Goal: Information Seeking & Learning: Learn about a topic

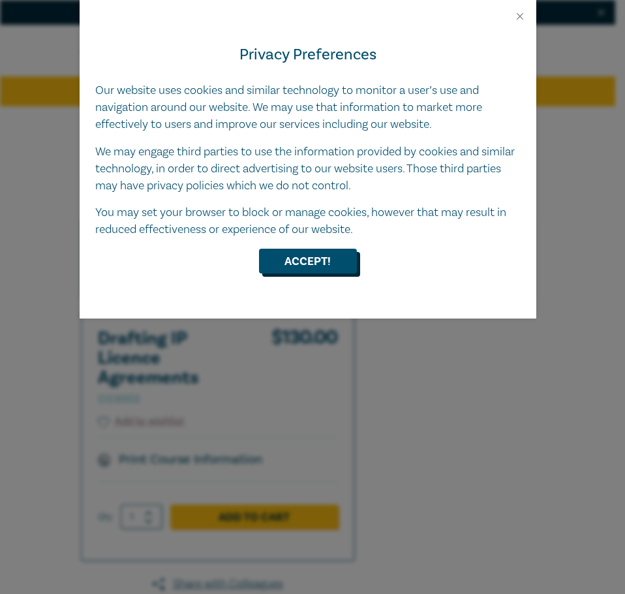
click at [342, 267] on button "Accept!" at bounding box center [308, 261] width 98 height 25
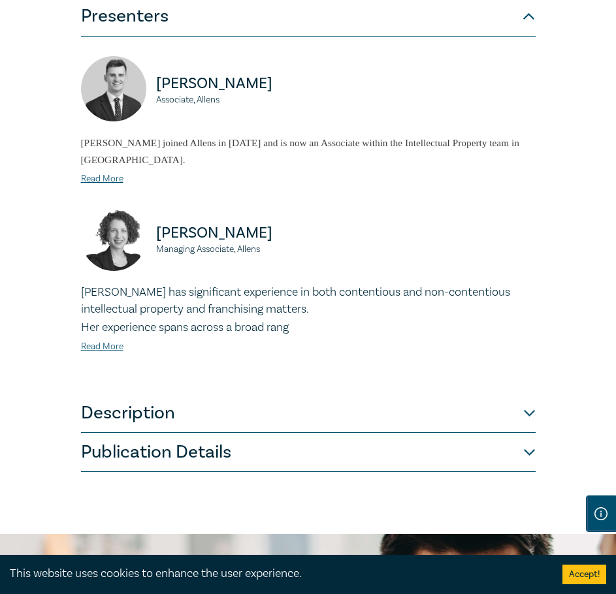
scroll to position [588, 0]
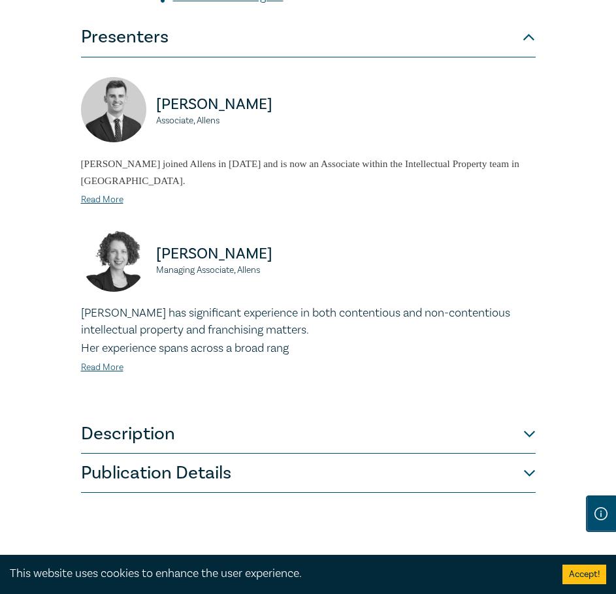
click at [213, 445] on button "Description" at bounding box center [308, 434] width 454 height 39
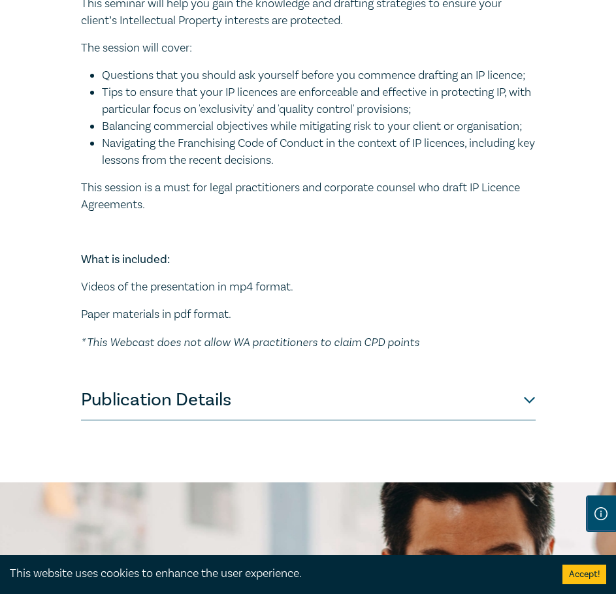
scroll to position [718, 0]
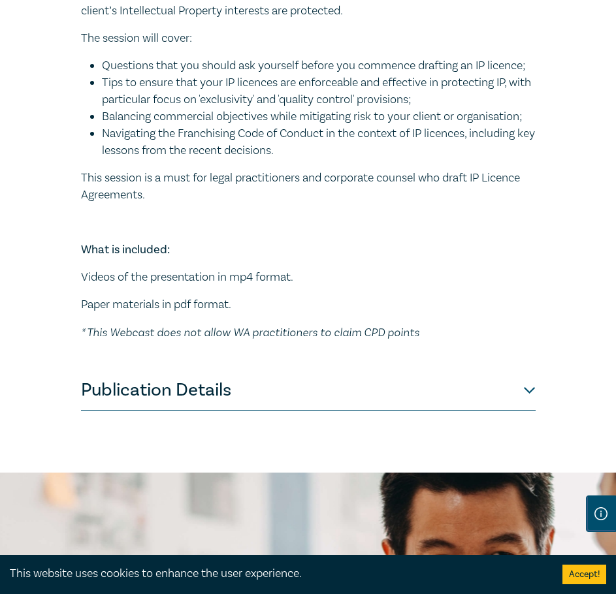
click at [242, 411] on button "Publication Details" at bounding box center [308, 391] width 454 height 39
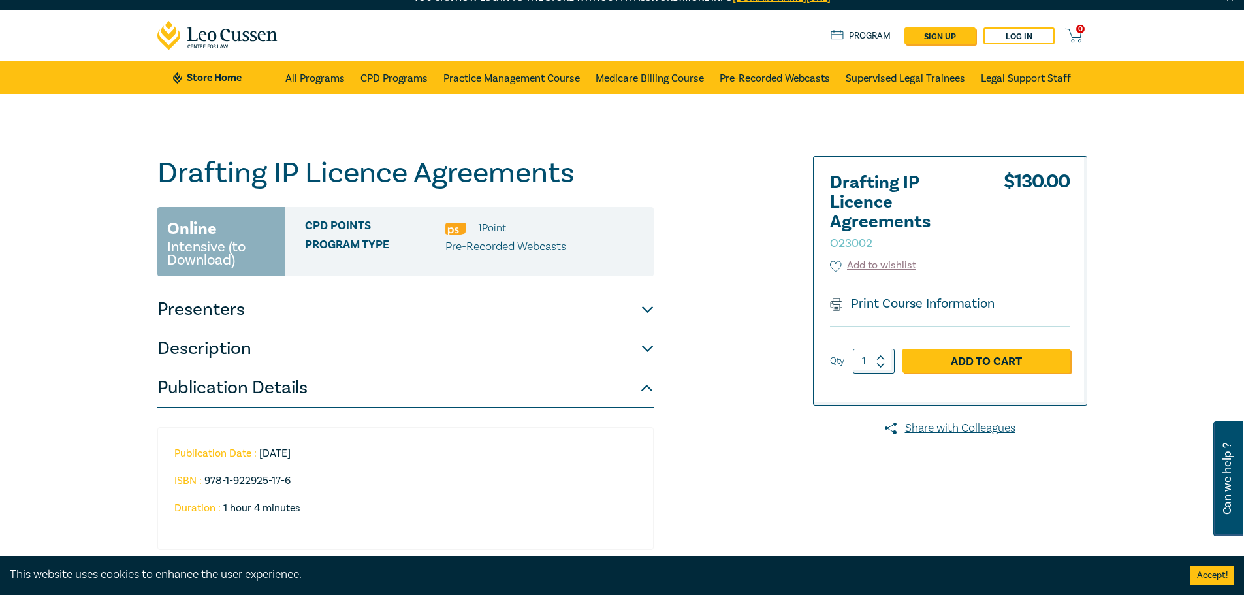
scroll to position [0, 0]
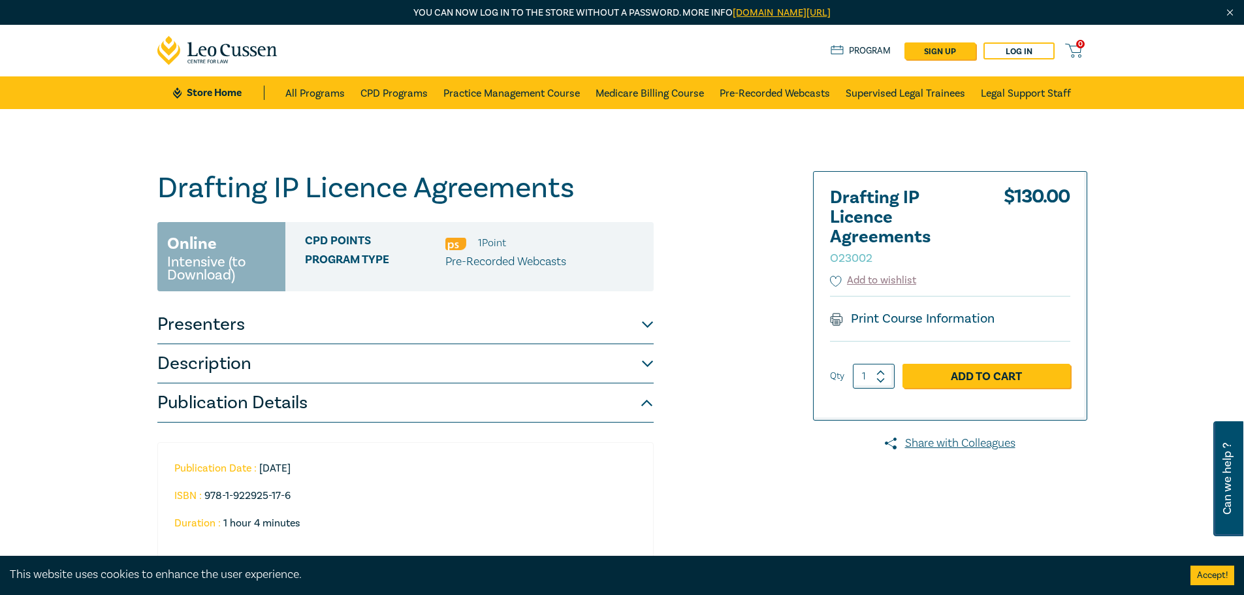
click at [625, 91] on link "Pre-Recorded Webcasts" at bounding box center [774, 92] width 110 height 33
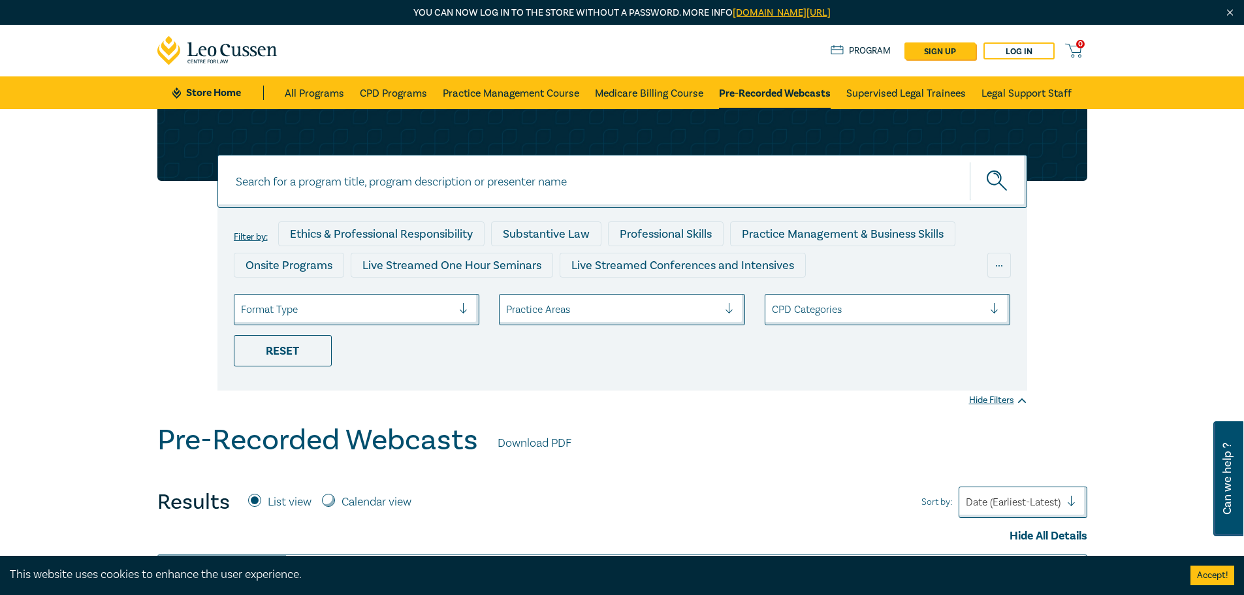
scroll to position [261, 0]
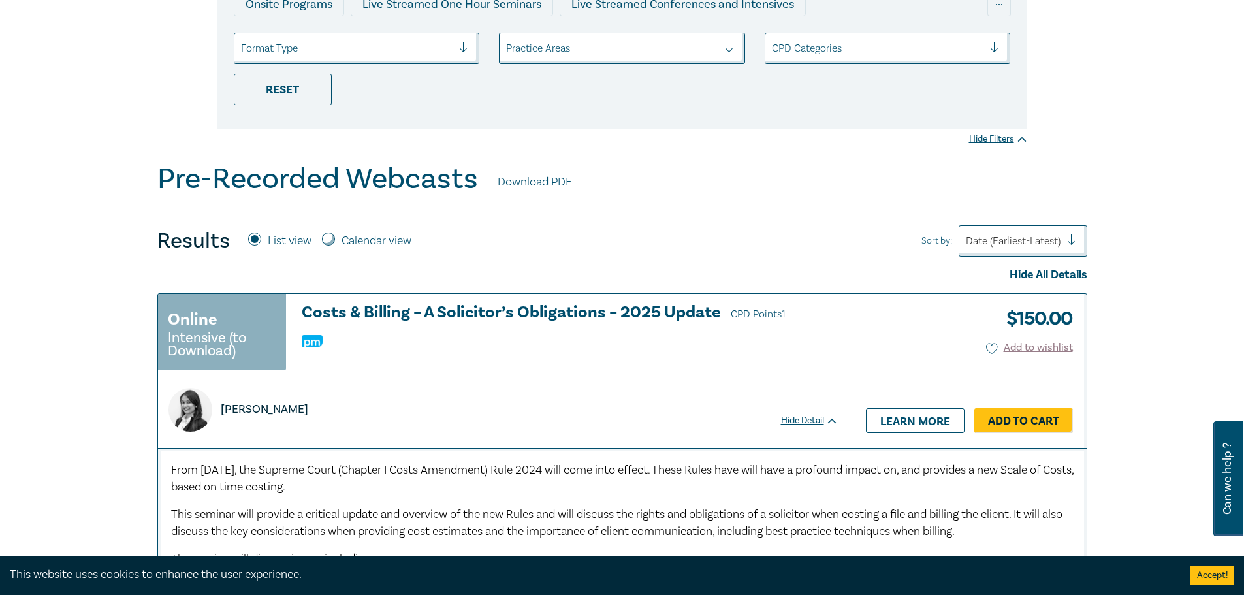
click at [625, 245] on div at bounding box center [1013, 240] width 95 height 17
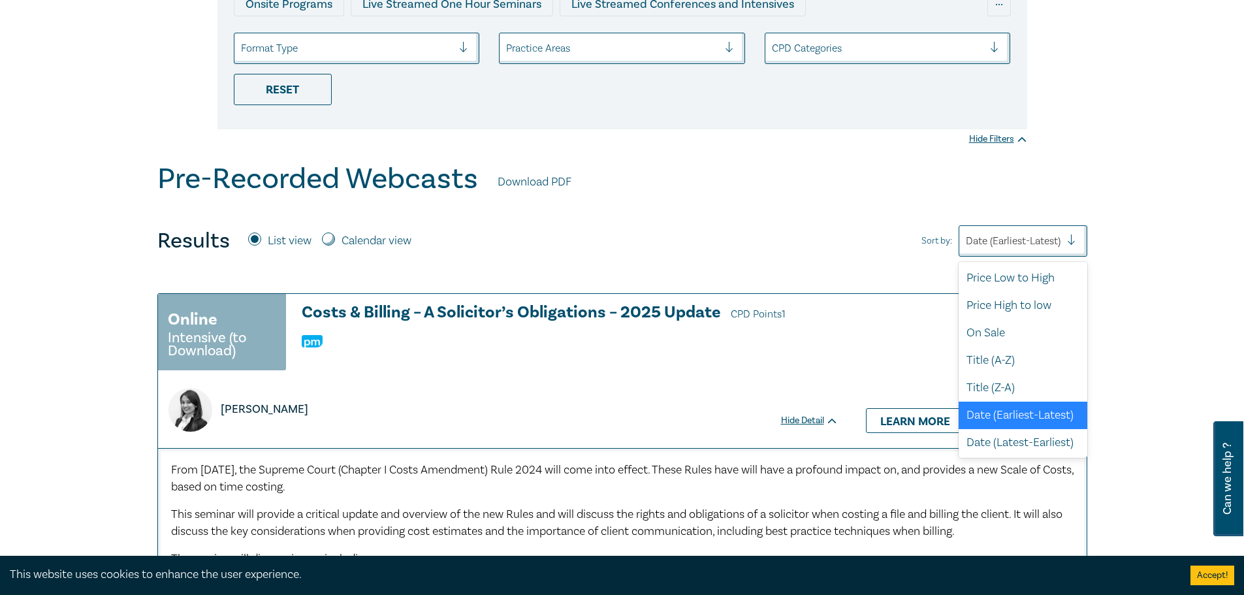
scroll to position [3, 0]
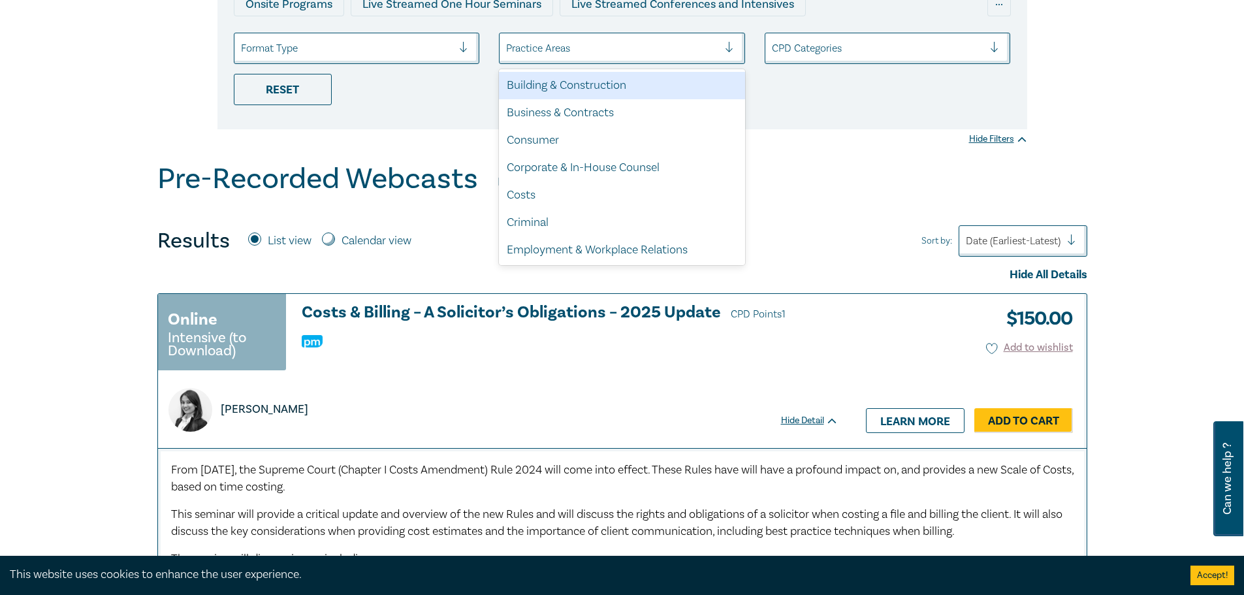
click at [625, 57] on div "Practice Areas" at bounding box center [611, 48] width 225 height 22
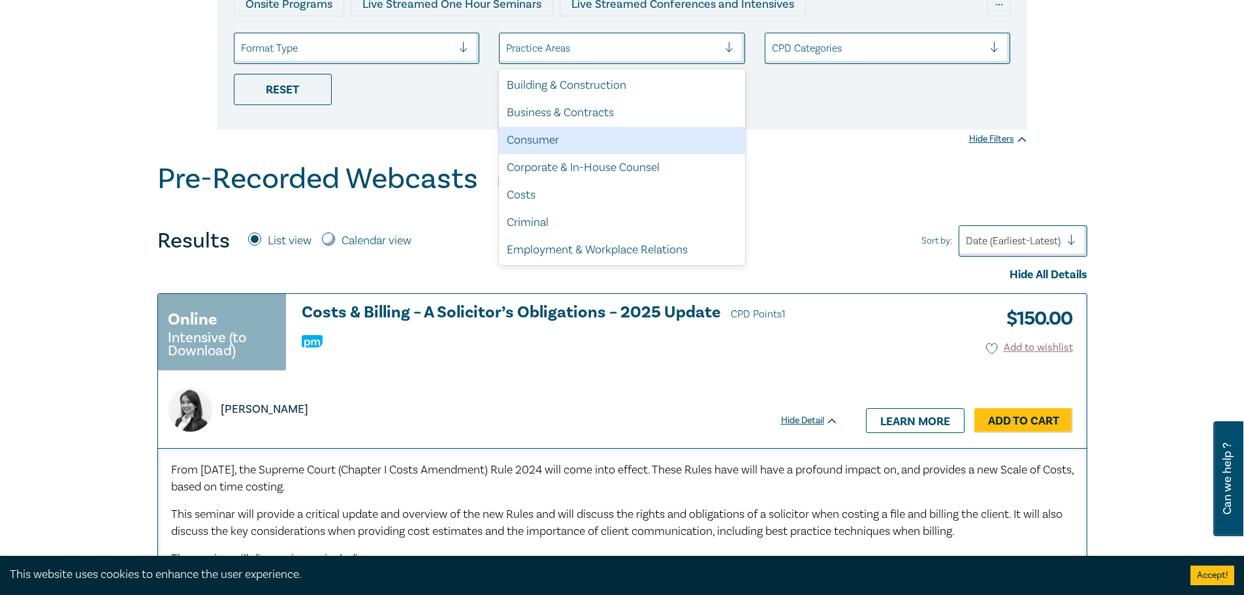
click at [625, 140] on div "Consumer" at bounding box center [622, 140] width 246 height 27
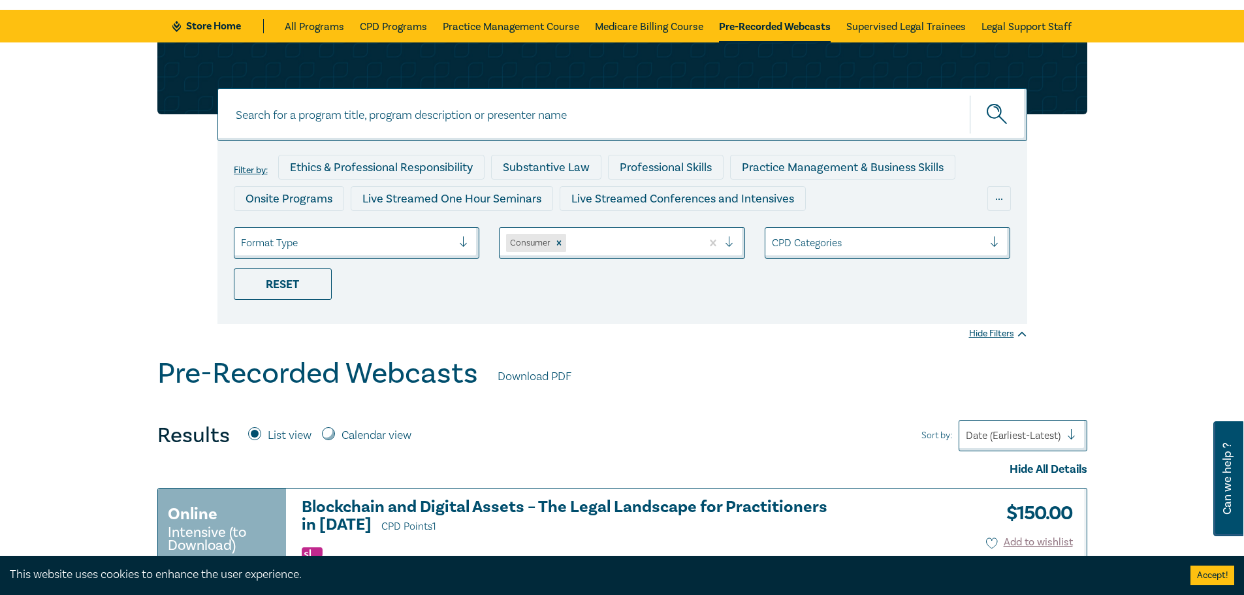
scroll to position [65, 0]
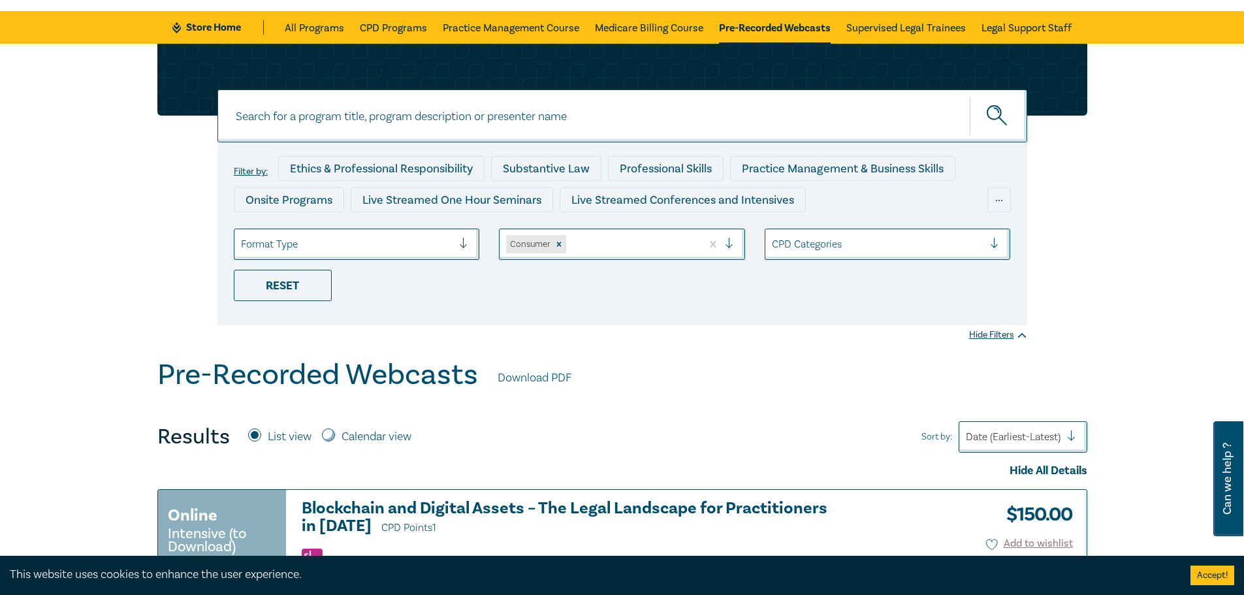
click at [558, 246] on icon "Remove Consumer" at bounding box center [559, 244] width 5 height 5
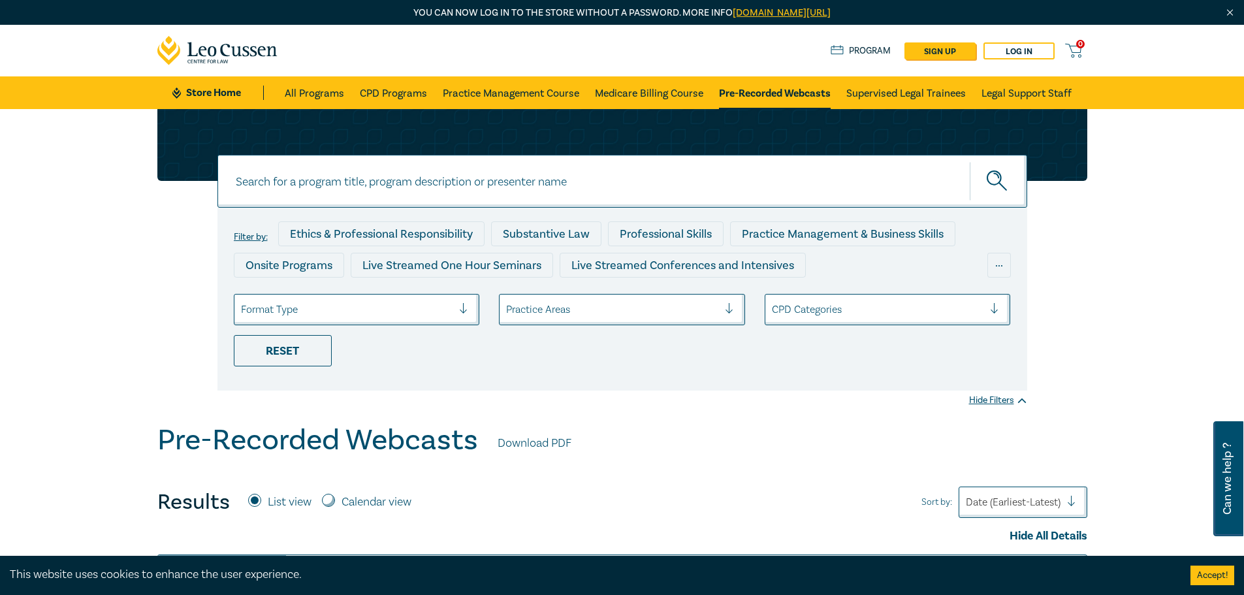
click at [625, 307] on div at bounding box center [735, 309] width 20 height 13
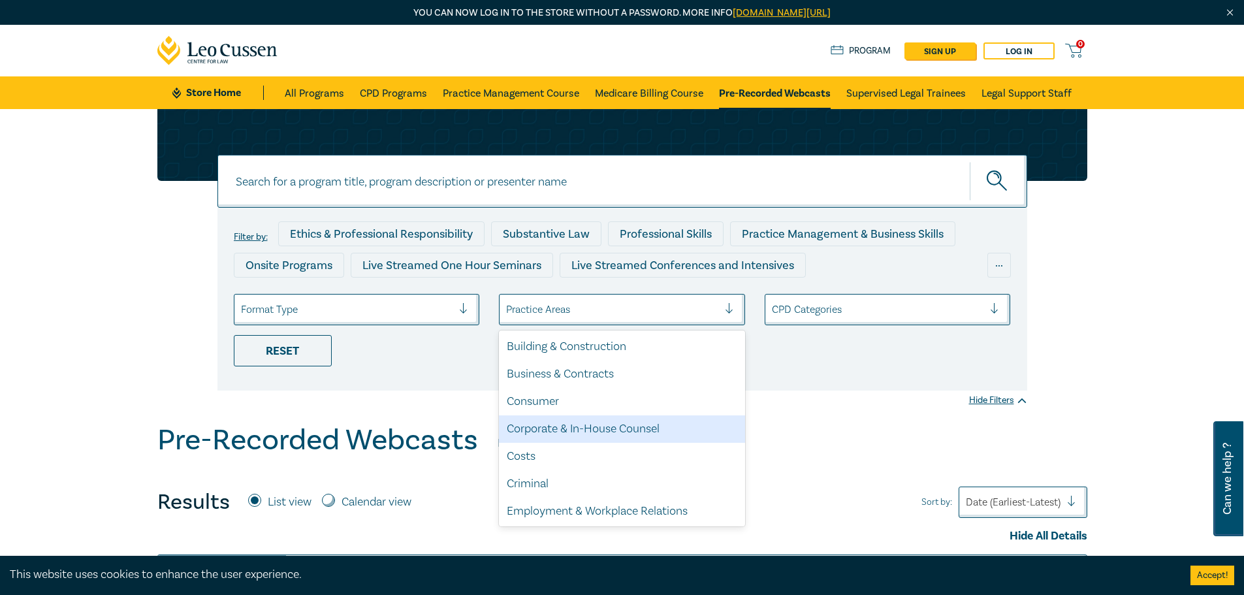
click at [625, 424] on div "Corporate & In-House Counsel" at bounding box center [622, 428] width 246 height 27
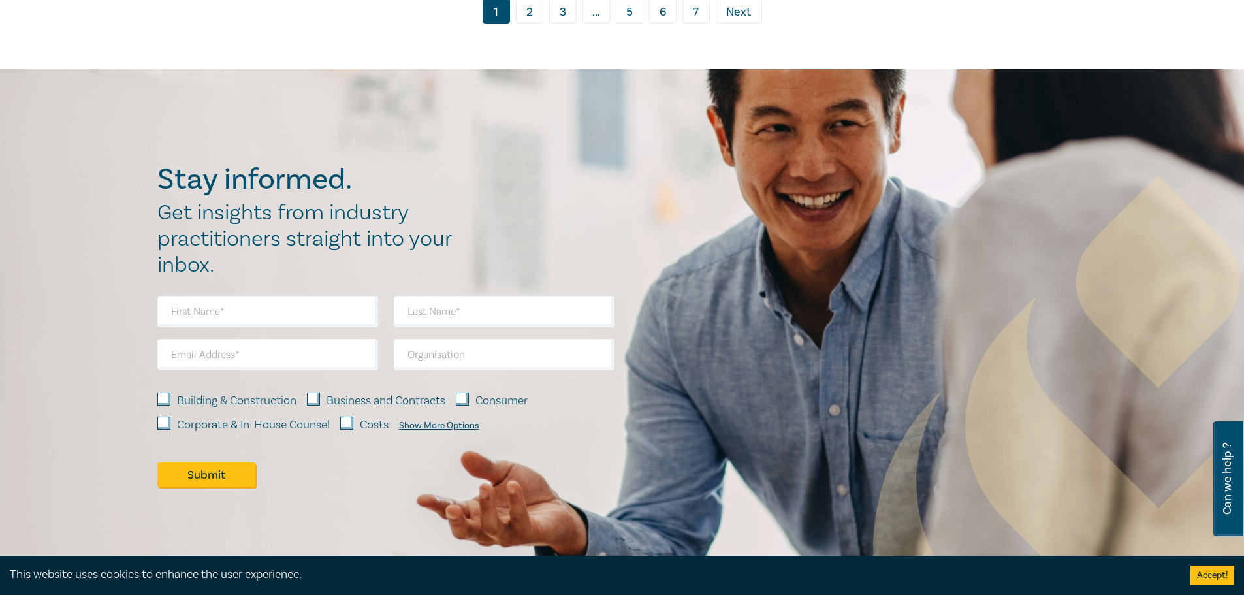
scroll to position [7965, 0]
